Goal: Task Accomplishment & Management: Manage account settings

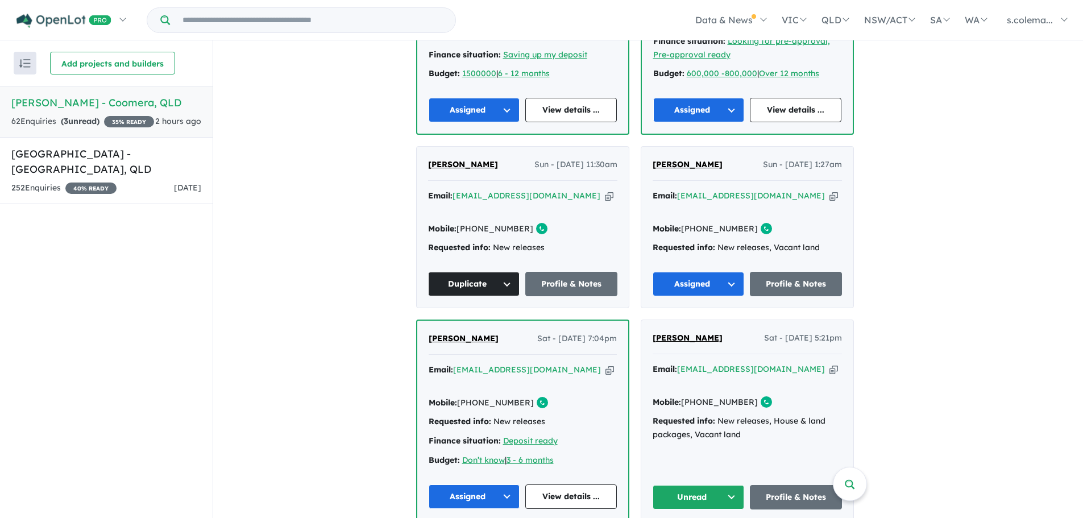
scroll to position [646, 0]
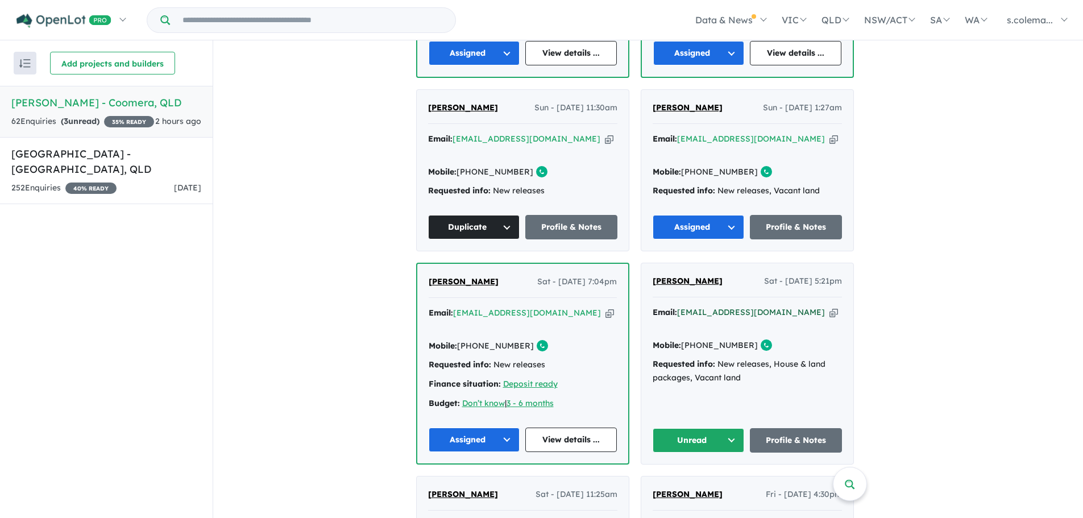
drag, startPoint x: 798, startPoint y: 277, endPoint x: 700, endPoint y: 273, distance: 98.4
click at [700, 306] on div "Email: [EMAIL_ADDRESS][DOMAIN_NAME] Copied!" at bounding box center [746, 319] width 189 height 27
drag, startPoint x: 795, startPoint y: 276, endPoint x: 687, endPoint y: 273, distance: 108.0
click at [687, 306] on div "Email: [EMAIL_ADDRESS][DOMAIN_NAME] Copied!" at bounding box center [746, 319] width 189 height 27
copy a%20Novella%20Waters%20-%20Coomera"] "[EMAIL_ADDRESS][DOMAIN_NAME]"
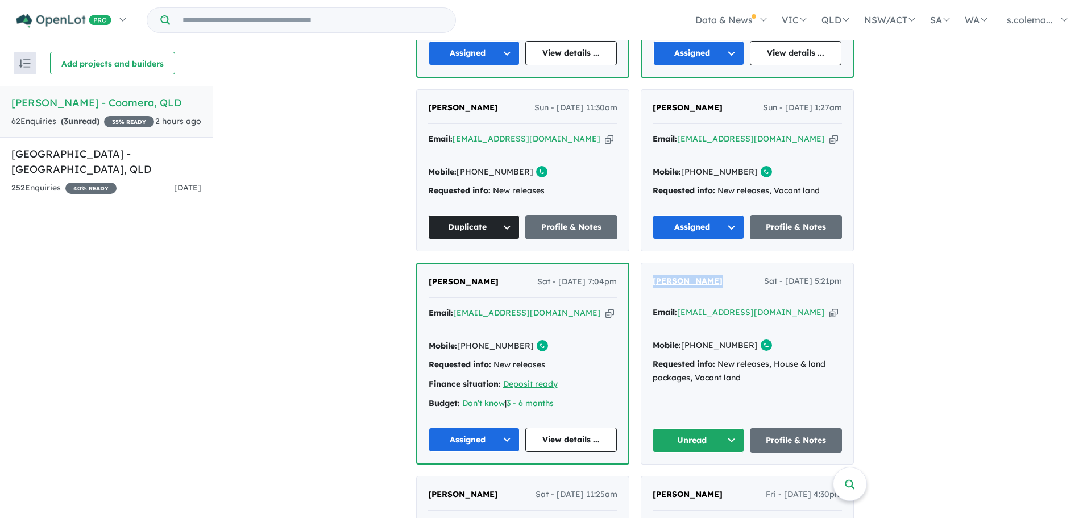
drag, startPoint x: 721, startPoint y: 250, endPoint x: 658, endPoint y: 248, distance: 62.5
click at [658, 274] on div "[PERSON_NAME] Sat - [DATE] 5:21pm" at bounding box center [746, 285] width 189 height 23
copy span "[PERSON_NAME]"
drag, startPoint x: 750, startPoint y: 298, endPoint x: 706, endPoint y: 299, distance: 43.8
click at [706, 339] on div "Mobile: [PHONE_NUMBER] Copied!" at bounding box center [746, 346] width 189 height 14
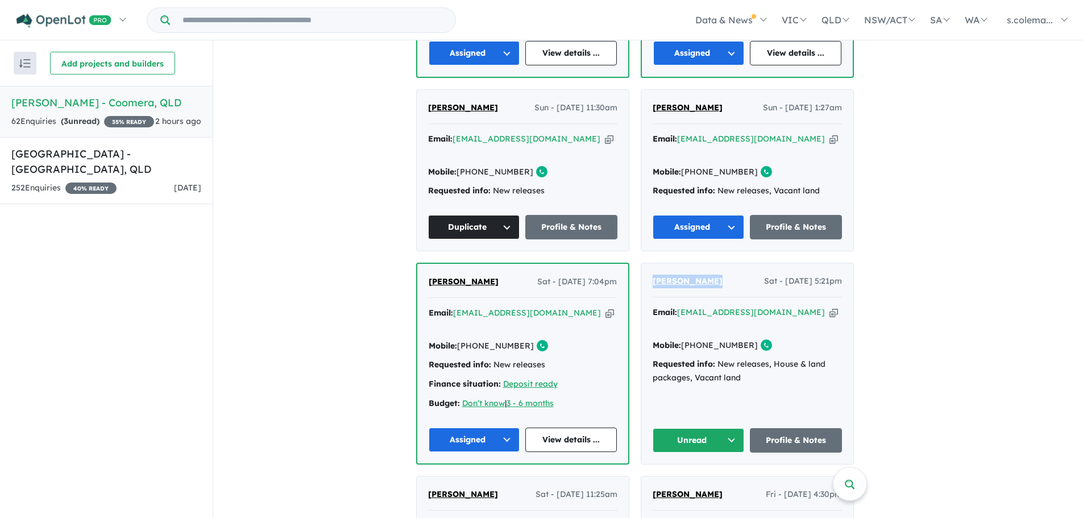
copy link "410 589 137"
click at [732, 428] on button "Unread" at bounding box center [698, 440] width 92 height 24
click at [712, 480] on button "Assigned" at bounding box center [702, 493] width 99 height 26
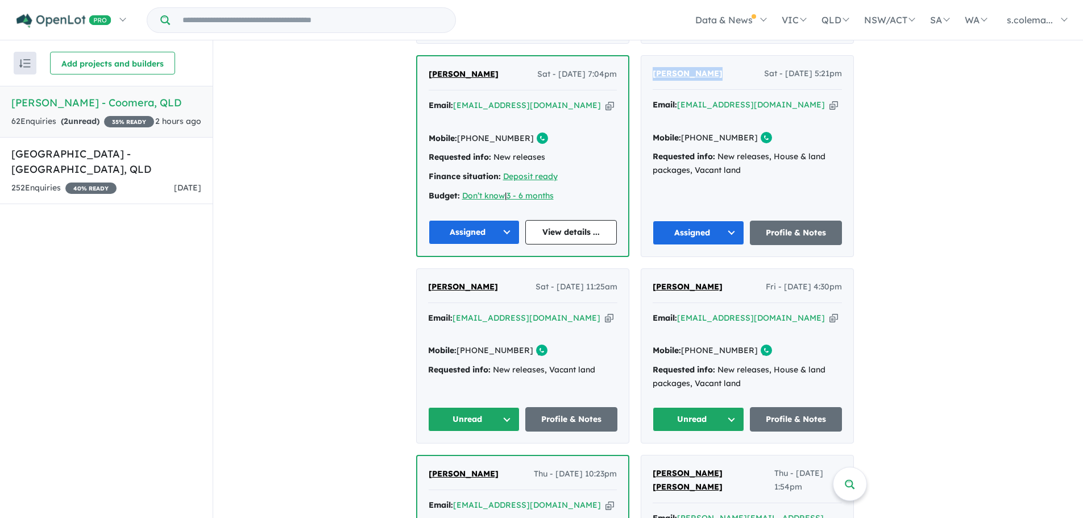
scroll to position [873, 0]
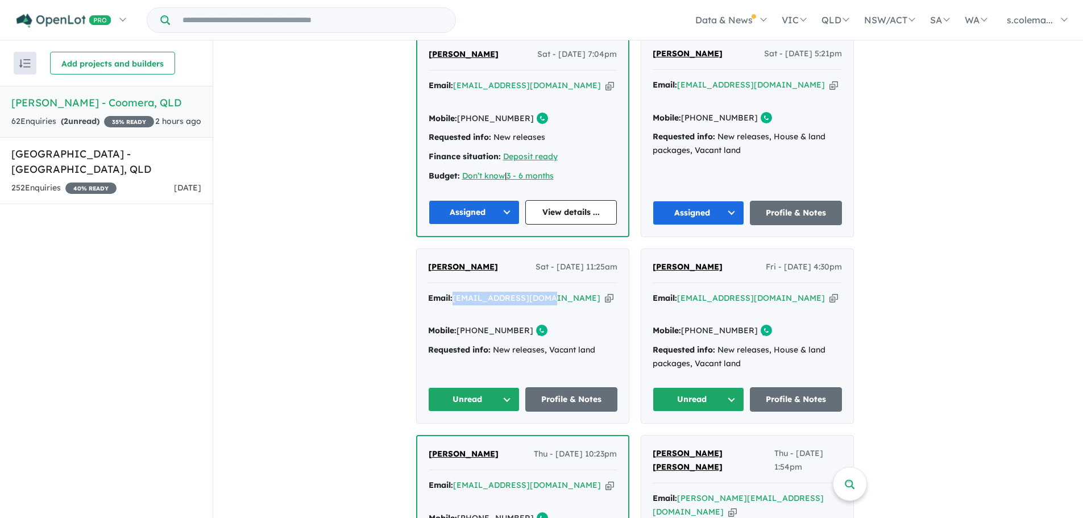
drag, startPoint x: 547, startPoint y: 249, endPoint x: 460, endPoint y: 244, distance: 87.1
click at [460, 292] on div "Email: [EMAIL_ADDRESS][DOMAIN_NAME] Copied!" at bounding box center [522, 305] width 189 height 27
copy a%20Novella%20Waters%20-%20Coomera"] "[EMAIL_ADDRESS][DOMAIN_NAME]"
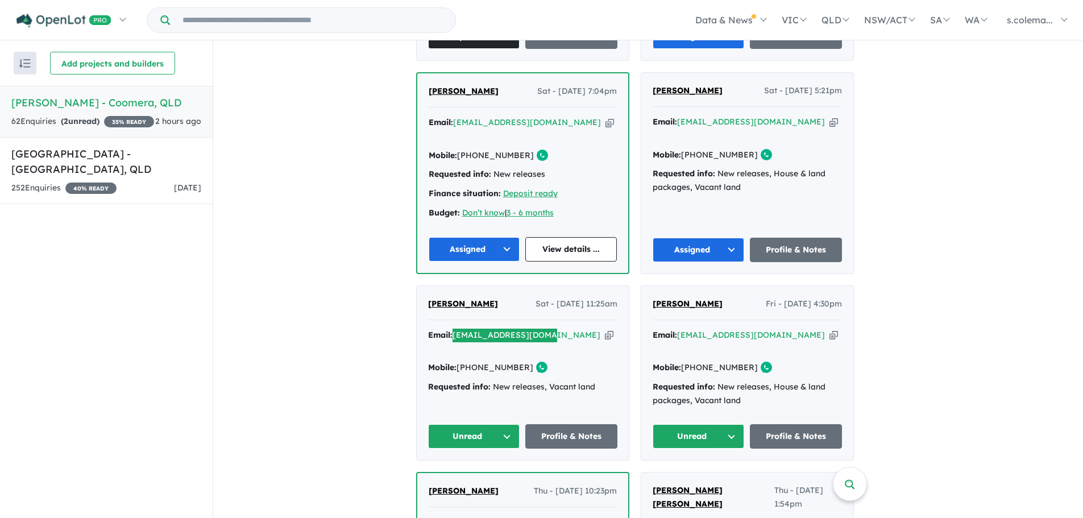
scroll to position [816, 0]
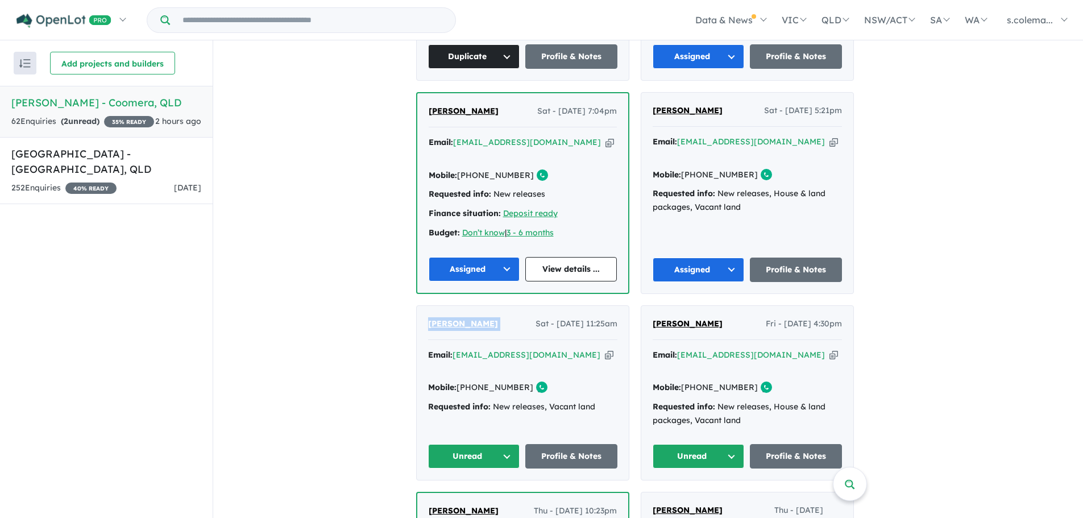
drag, startPoint x: 497, startPoint y: 276, endPoint x: 429, endPoint y: 274, distance: 67.6
click at [429, 306] on div "[PERSON_NAME] Sat - [DATE] 11:25am Email: [EMAIL_ADDRESS][DOMAIN_NAME] Copied! …" at bounding box center [523, 393] width 212 height 174
copy span "[PERSON_NAME]"
drag, startPoint x: 527, startPoint y: 325, endPoint x: 478, endPoint y: 327, distance: 49.5
click at [478, 382] on link "[PHONE_NUMBER]" at bounding box center [494, 387] width 77 height 10
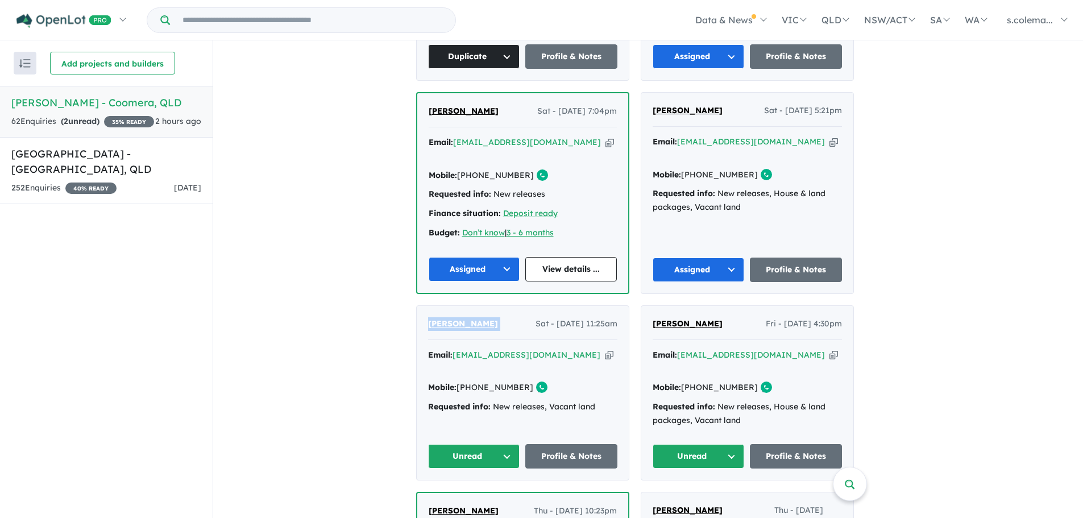
copy link "403 822 126"
click at [514, 444] on button "Unread" at bounding box center [474, 456] width 92 height 24
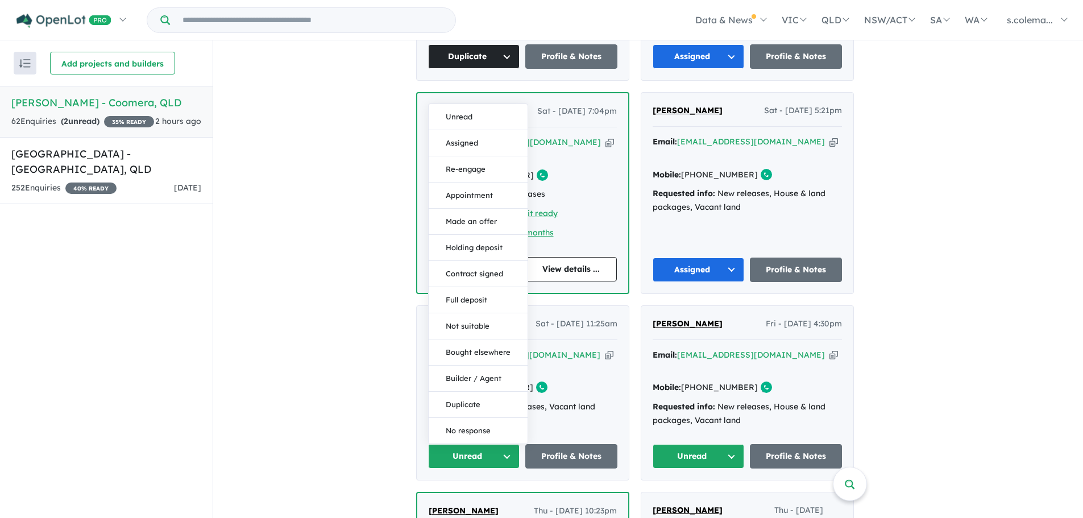
drag, startPoint x: 503, startPoint y: 71, endPoint x: 546, endPoint y: 126, distance: 70.0
click at [503, 130] on button "Assigned" at bounding box center [478, 143] width 99 height 26
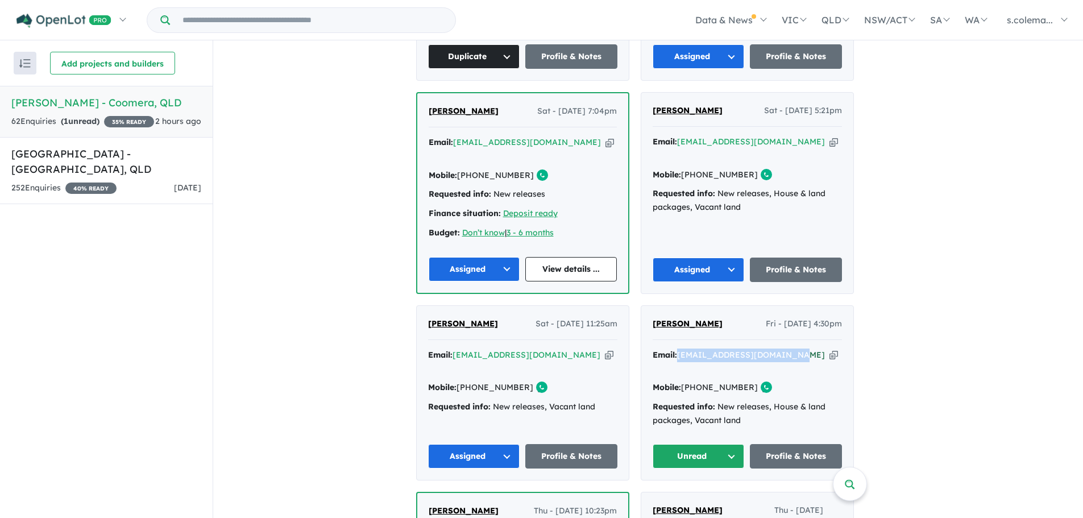
drag, startPoint x: 796, startPoint y: 306, endPoint x: 686, endPoint y: 303, distance: 110.3
click at [686, 348] on div "Email: [EMAIL_ADDRESS][DOMAIN_NAME] Copied!" at bounding box center [746, 361] width 189 height 27
copy a%20Novella%20Waters%20-%20Coomera"] "[EMAIL_ADDRESS][DOMAIN_NAME]"
drag, startPoint x: 730, startPoint y: 278, endPoint x: 655, endPoint y: 274, distance: 75.1
click at [655, 306] on div "[PERSON_NAME] Fri - [DATE] 4:30pm Email: [EMAIL_ADDRESS][DOMAIN_NAME] Copied! M…" at bounding box center [747, 393] width 212 height 174
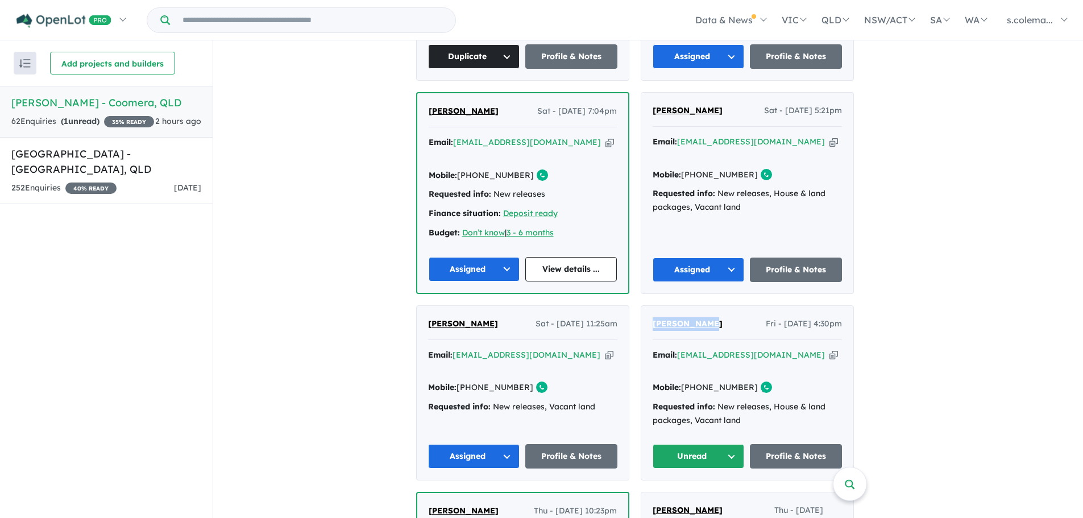
copy span "[PERSON_NAME]"
drag, startPoint x: 744, startPoint y: 325, endPoint x: 702, endPoint y: 322, distance: 42.2
click at [702, 382] on link "[PHONE_NUMBER]" at bounding box center [719, 387] width 77 height 10
copy link "422 490 912"
click at [737, 444] on button "Unread" at bounding box center [698, 456] width 92 height 24
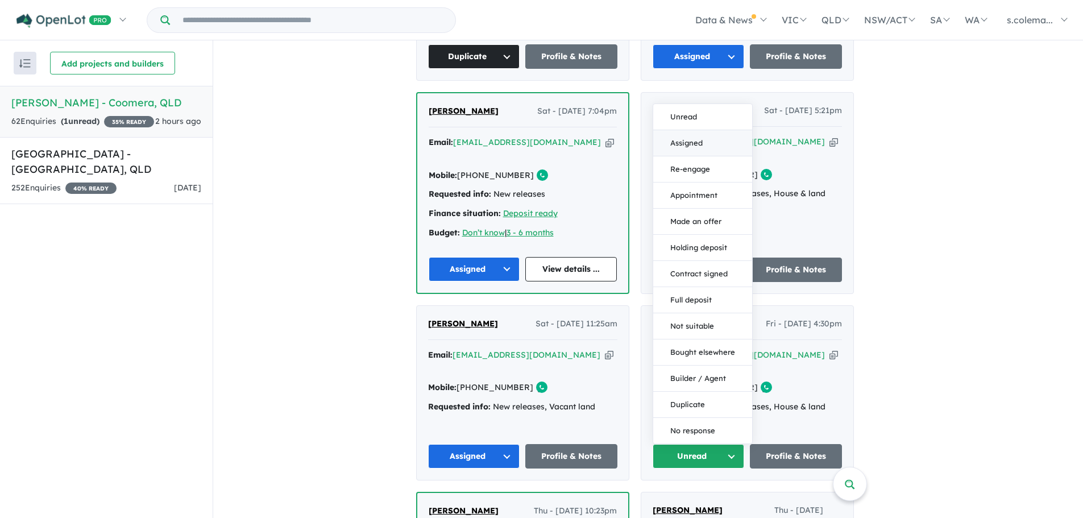
click at [727, 130] on button "Assigned" at bounding box center [702, 143] width 99 height 26
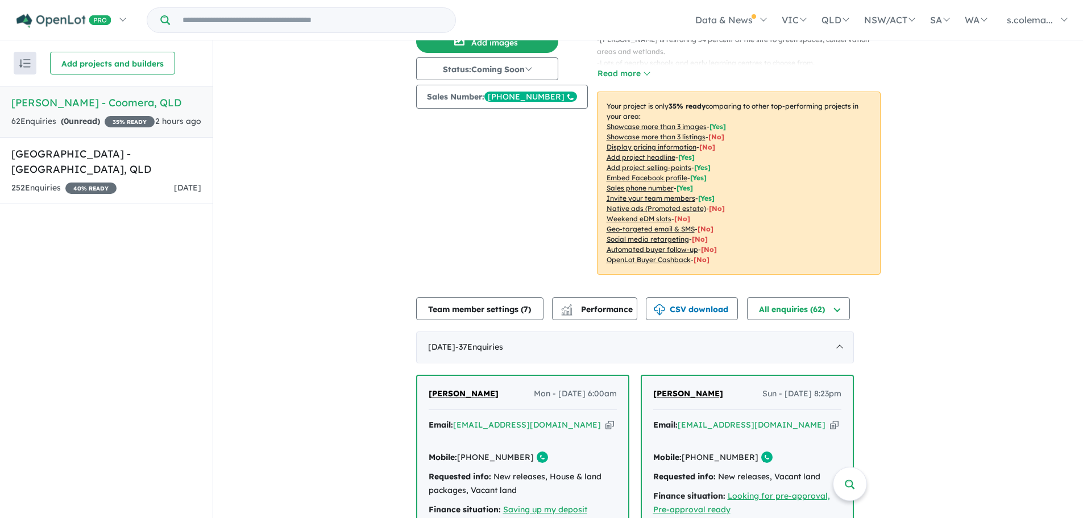
scroll to position [0, 0]
